Goal: Task Accomplishment & Management: Manage account settings

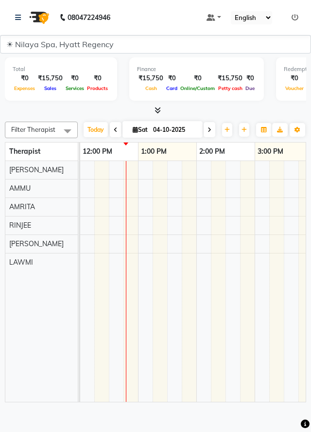
click at [144, 191] on td at bounding box center [145, 281] width 15 height 241
click at [145, 202] on td at bounding box center [145, 281] width 15 height 241
click at [154, 192] on td at bounding box center [160, 281] width 15 height 241
click at [142, 200] on td at bounding box center [145, 281] width 15 height 241
click at [150, 196] on td at bounding box center [145, 281] width 15 height 241
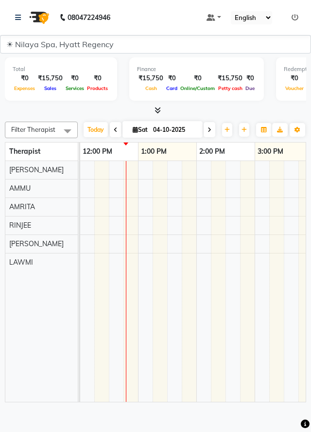
click at [150, 196] on td at bounding box center [145, 281] width 15 height 241
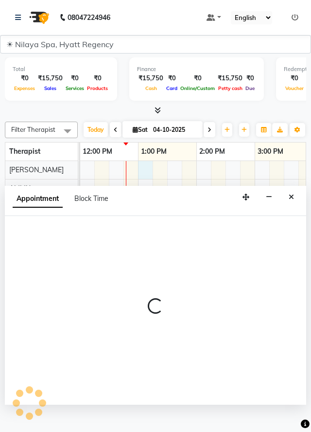
select select "92712"
select select "780"
select select "tentative"
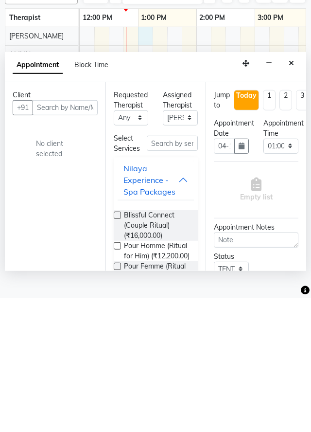
click at [275, 205] on button "button" at bounding box center [269, 197] width 15 height 15
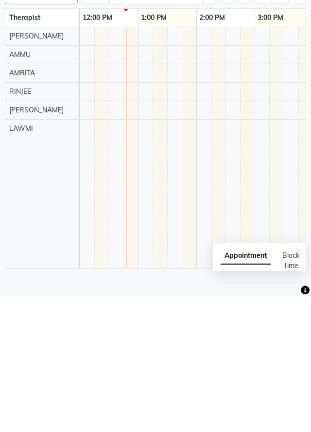
click at [289, 220] on td at bounding box center [291, 281] width 15 height 241
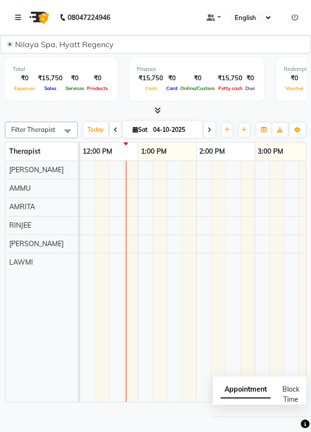
click at [208, 17] on span at bounding box center [211, 17] width 9 height 7
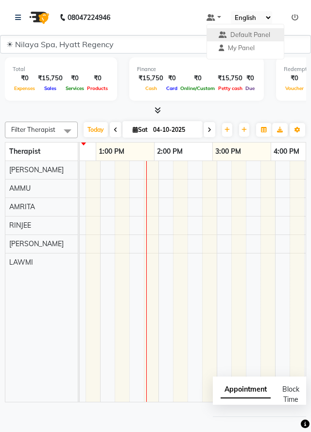
scroll to position [0, 213]
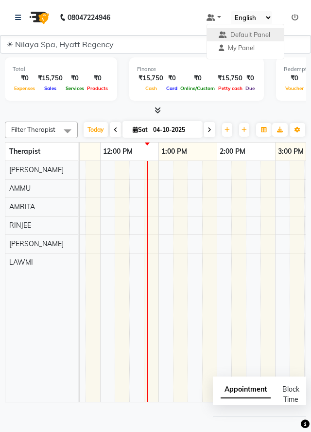
click at [268, 22] on select "English ENGLISH Español العربية मराठी हिंदी ગુજરાતી தமிழ் 中文" at bounding box center [251, 17] width 41 height 13
click at [132, 344] on td at bounding box center [136, 281] width 15 height 241
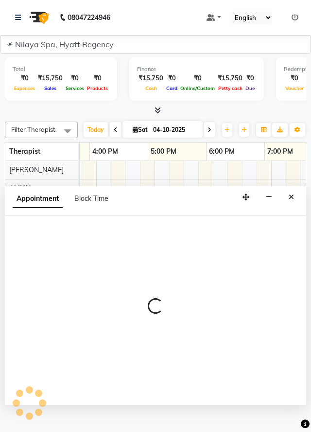
scroll to position [0, 509]
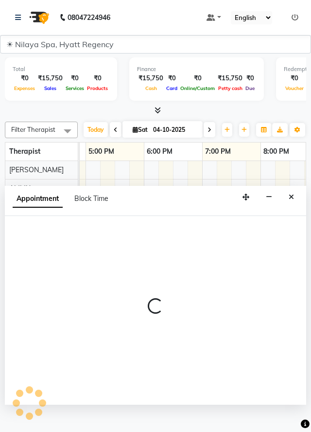
select select "92717"
select select "tentative"
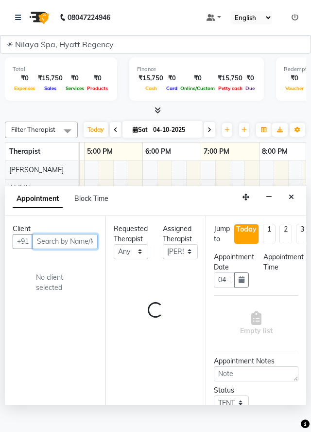
select select "855"
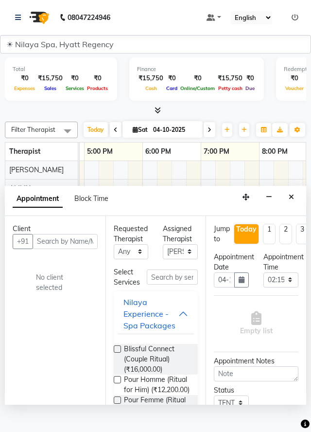
click at [290, 200] on icon "Close" at bounding box center [291, 196] width 5 height 7
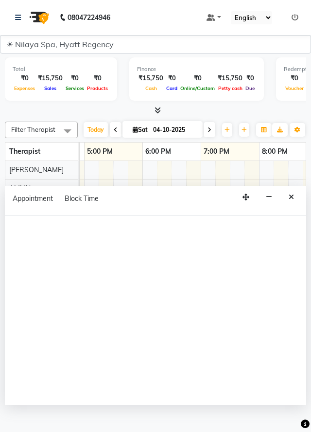
select select "92717"
select select "tentative"
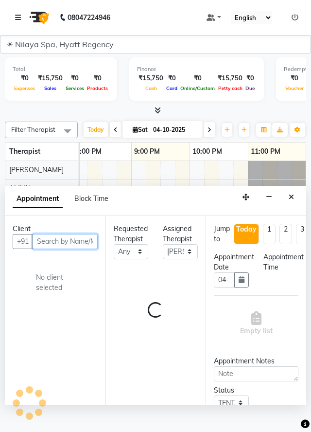
select select "1125"
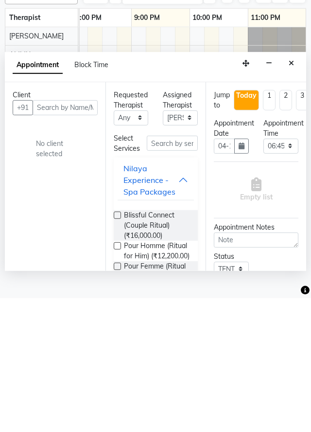
click at [291, 348] on div "Empty list" at bounding box center [256, 323] width 85 height 48
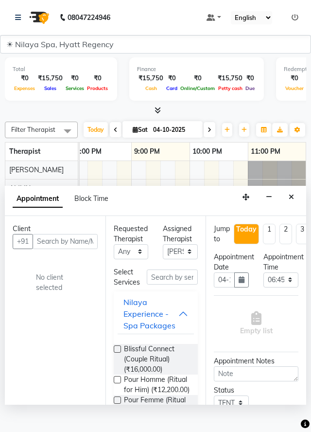
click at [294, 200] on icon "Close" at bounding box center [291, 196] width 5 height 7
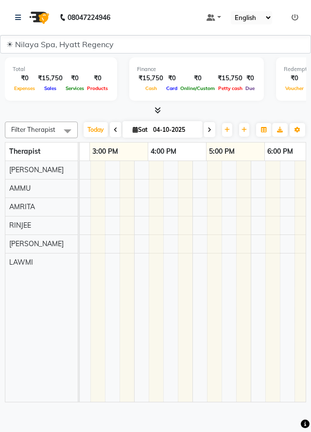
scroll to position [0, 421]
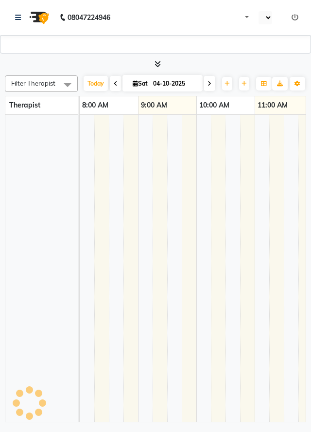
select select "3961"
select select "en"
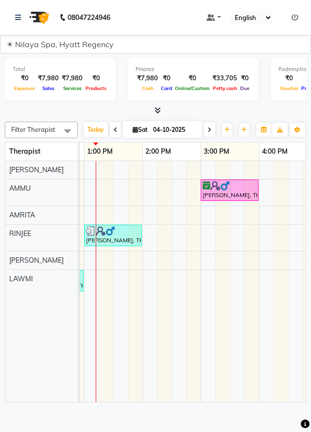
click at [237, 191] on div at bounding box center [230, 186] width 54 height 10
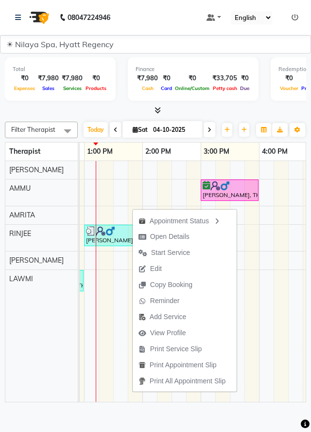
click at [187, 236] on span "Open Details" at bounding box center [164, 236] width 63 height 16
select select "6"
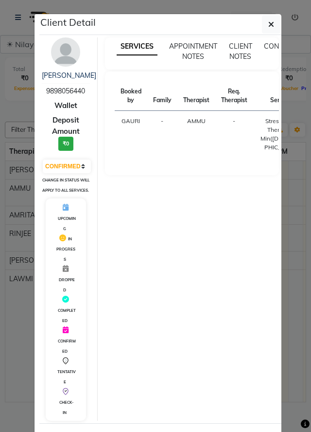
click at [266, 25] on button "button" at bounding box center [271, 24] width 18 height 18
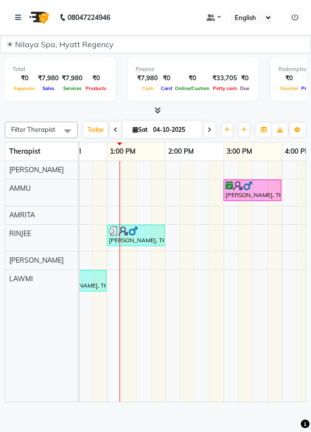
click at [225, 231] on td at bounding box center [231, 281] width 15 height 241
click at [231, 232] on td at bounding box center [231, 281] width 15 height 241
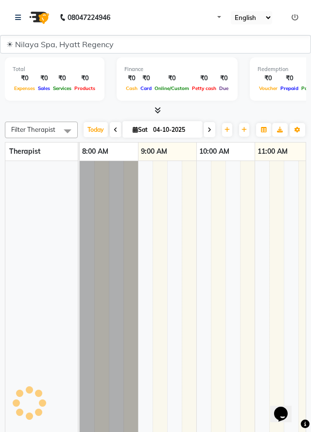
select select "en"
select select "3961"
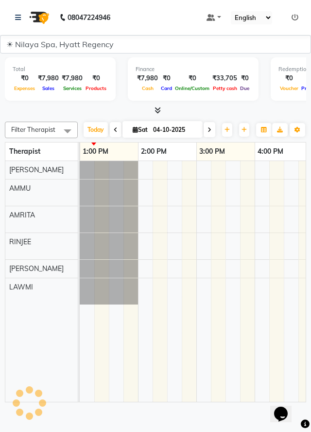
scroll to position [0, 292]
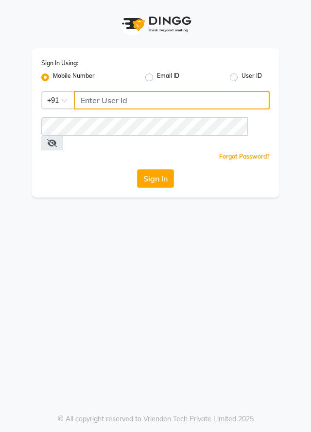
click at [193, 104] on input "Username" at bounding box center [172, 100] width 196 height 18
click at [210, 108] on input "Username" at bounding box center [172, 100] width 196 height 18
type input "7895926651"
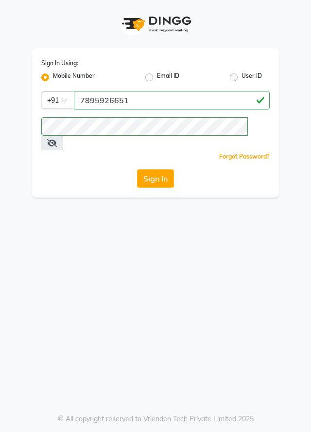
click at [154, 169] on button "Sign In" at bounding box center [155, 178] width 37 height 18
